Goal: Register for event/course

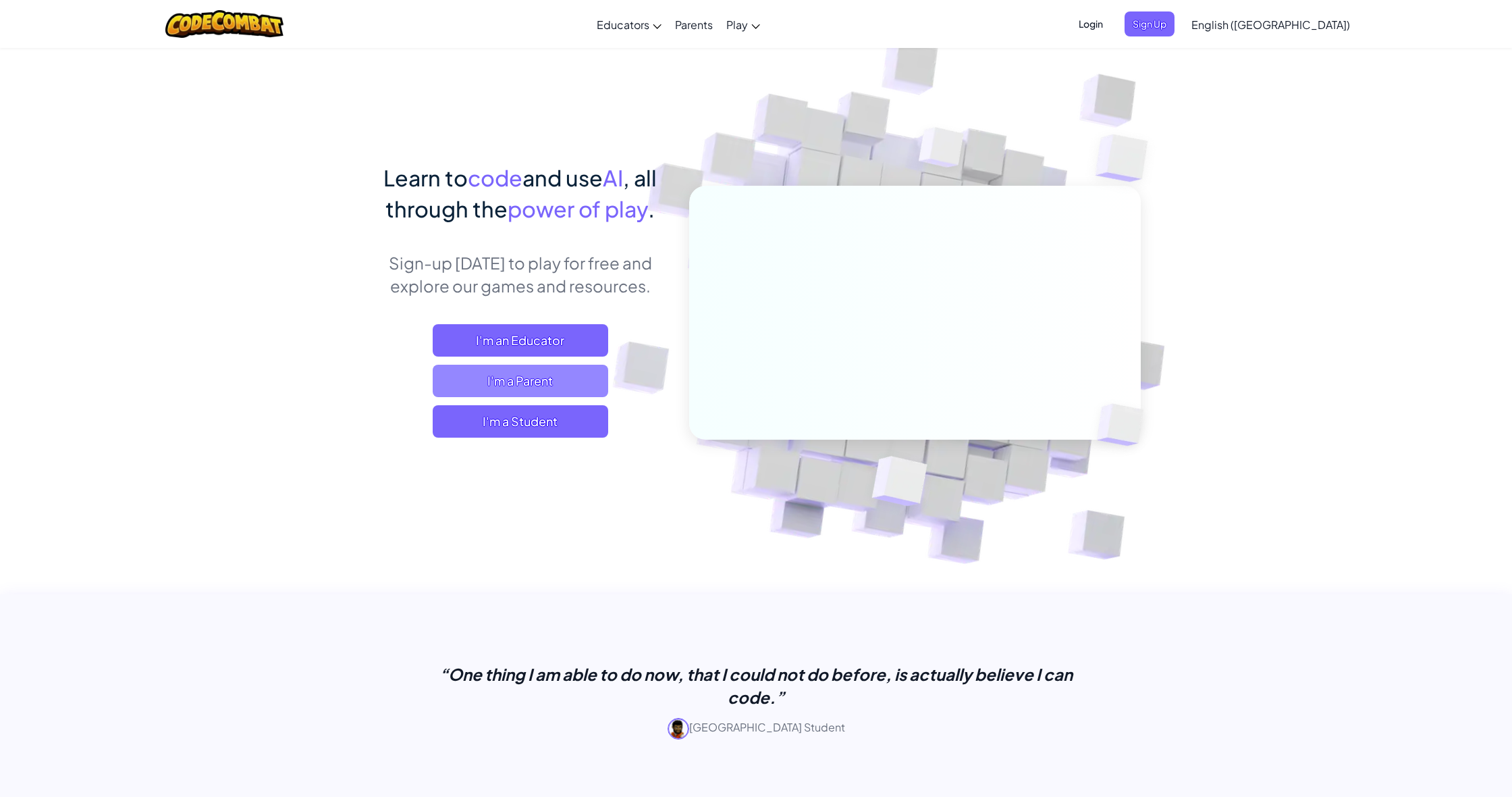
scroll to position [6, 0]
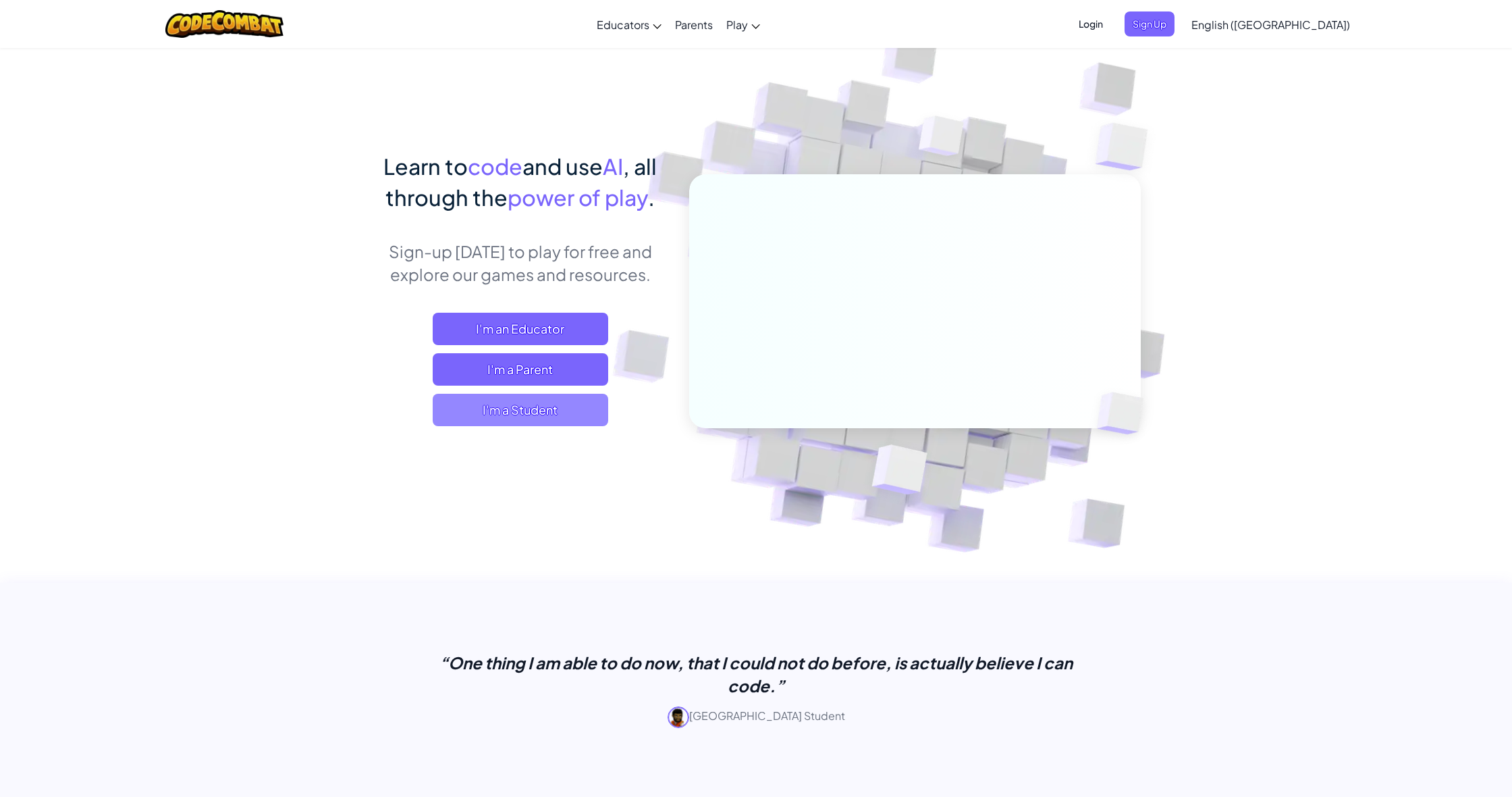
click at [523, 425] on span "I'm a Student" at bounding box center [520, 410] width 175 height 32
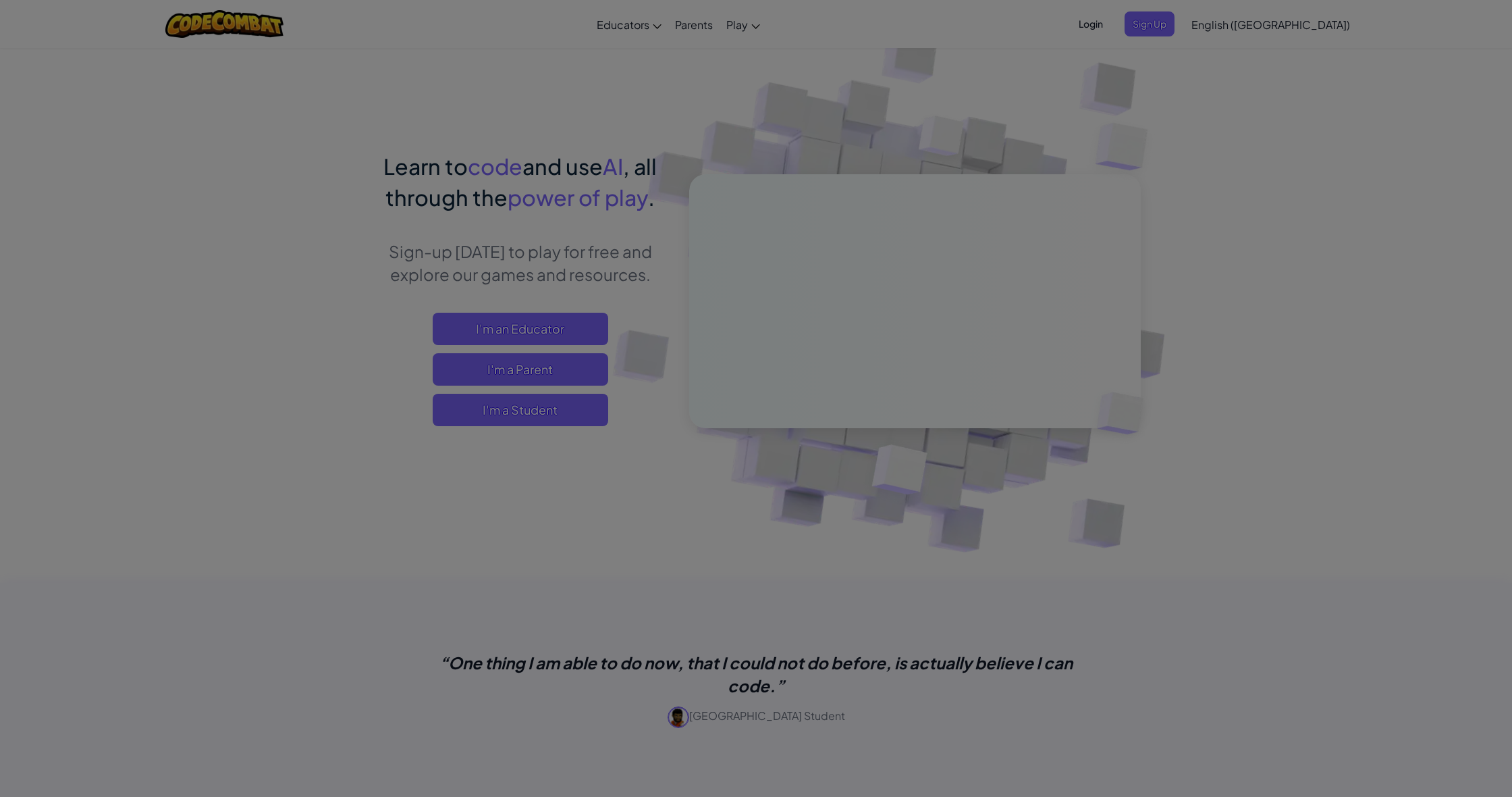
scroll to position [14, 1]
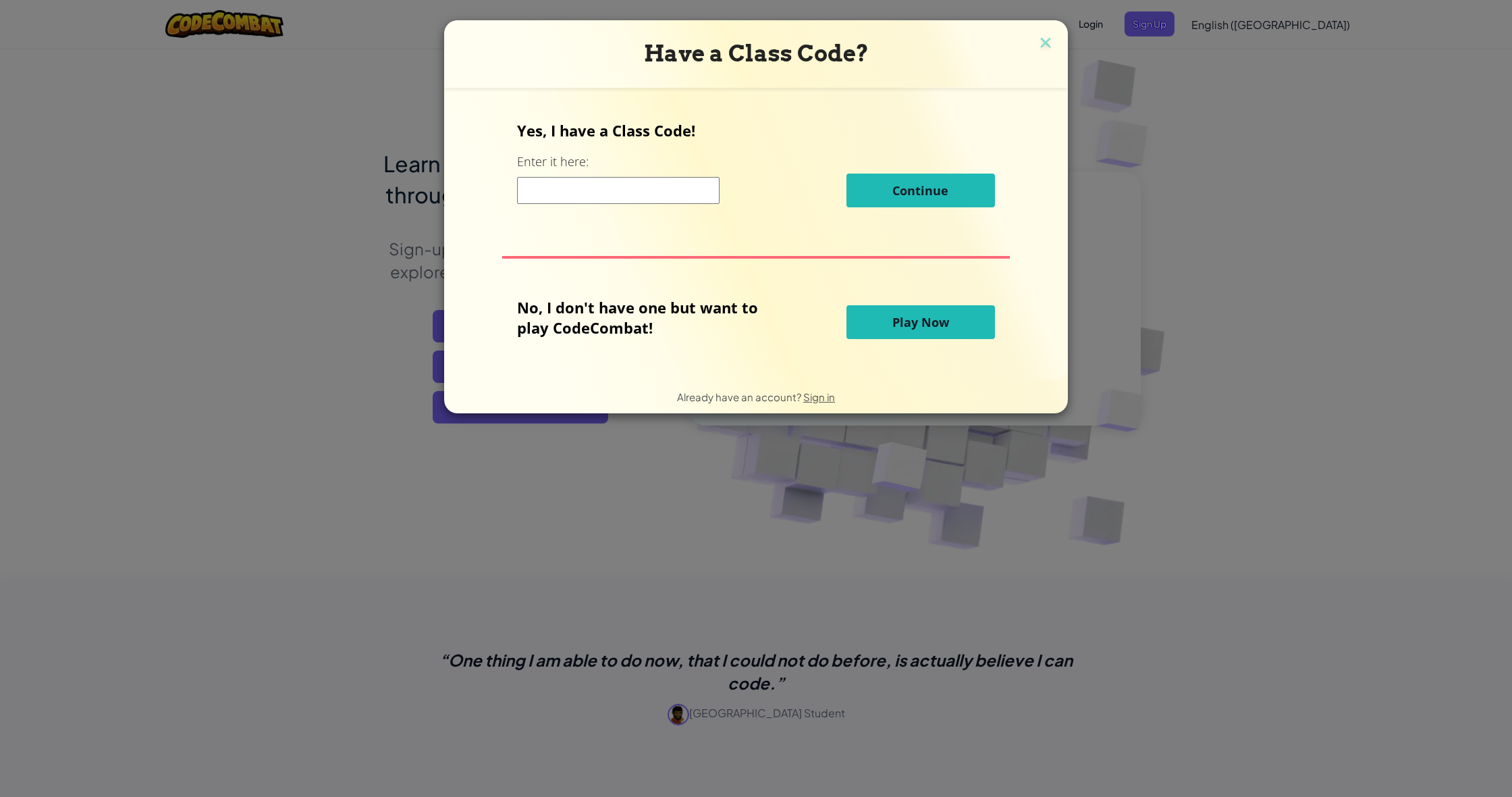
click at [896, 332] on button "Play Now" at bounding box center [920, 322] width 149 height 34
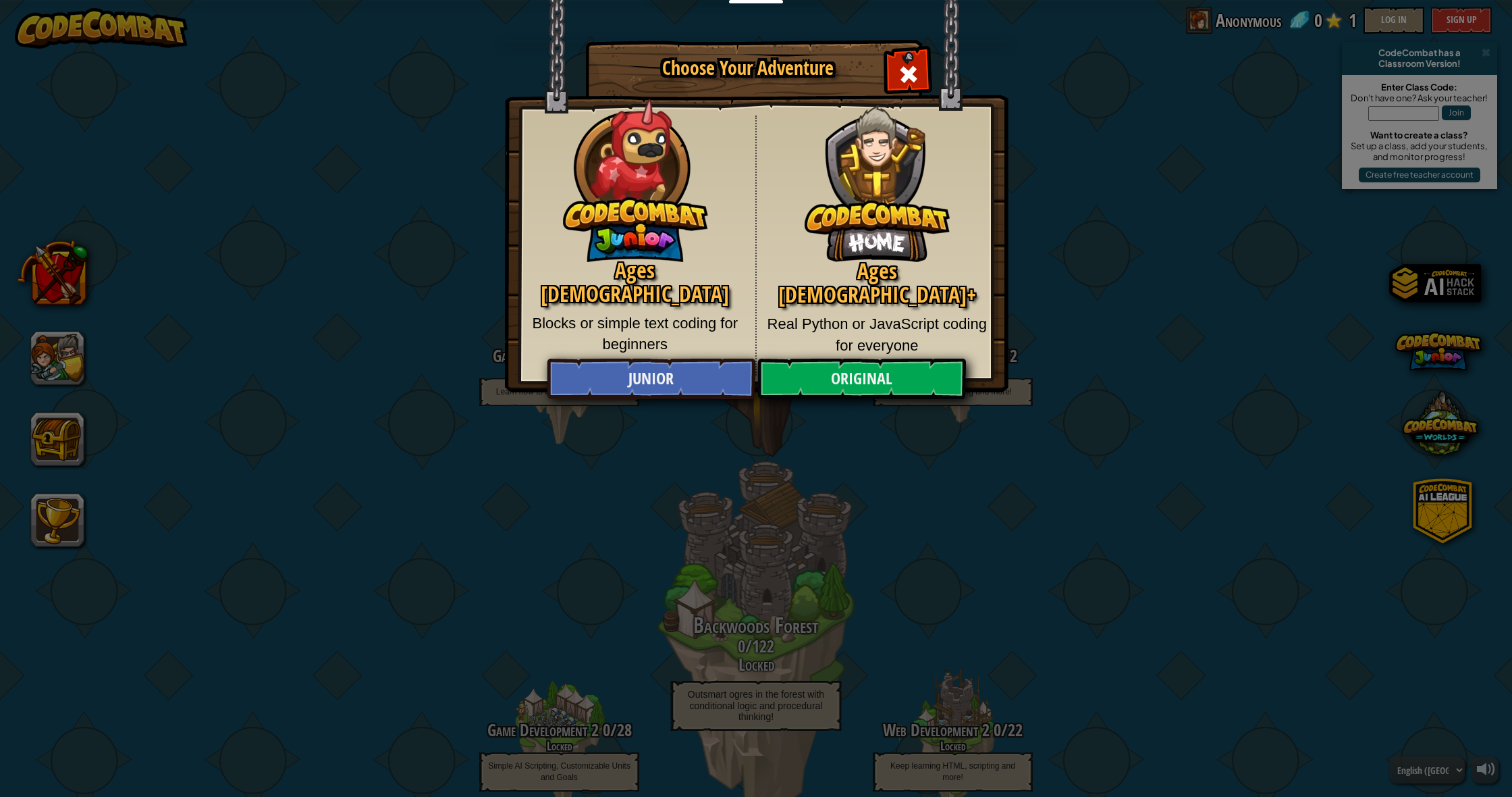
scroll to position [0, 1]
click at [846, 369] on link "Original" at bounding box center [861, 378] width 208 height 40
